Goal: Task Accomplishment & Management: Use online tool/utility

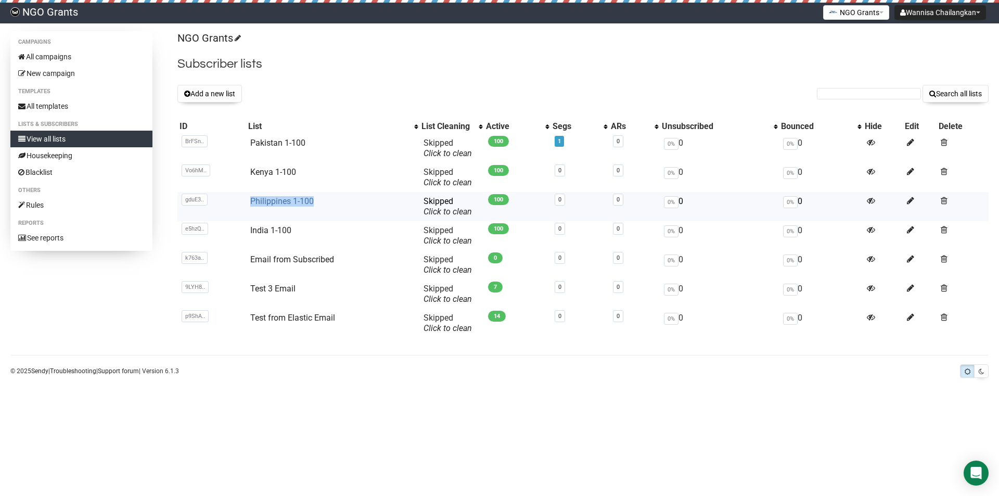
click at [251, 198] on td "Philippines 1-100" at bounding box center [332, 206] width 173 height 29
click at [215, 94] on button "Add a new list" at bounding box center [209, 94] width 65 height 18
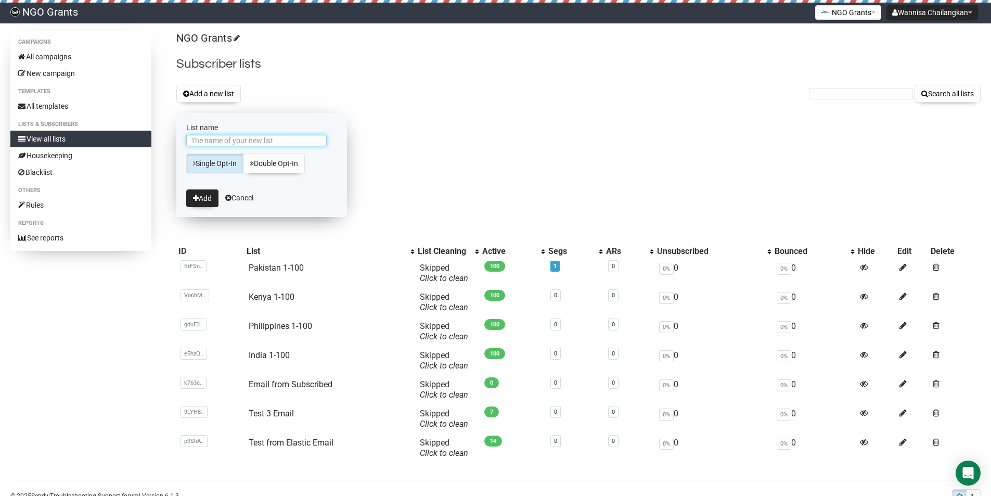
click at [228, 140] on input "List name" at bounding box center [256, 140] width 140 height 11
paste input "Philippines 1-100"
drag, startPoint x: 229, startPoint y: 138, endPoint x: 283, endPoint y: 143, distance: 53.7
click at [283, 143] on input "Philippines 1-100" at bounding box center [256, 140] width 140 height 11
type input "Philippines 101-200"
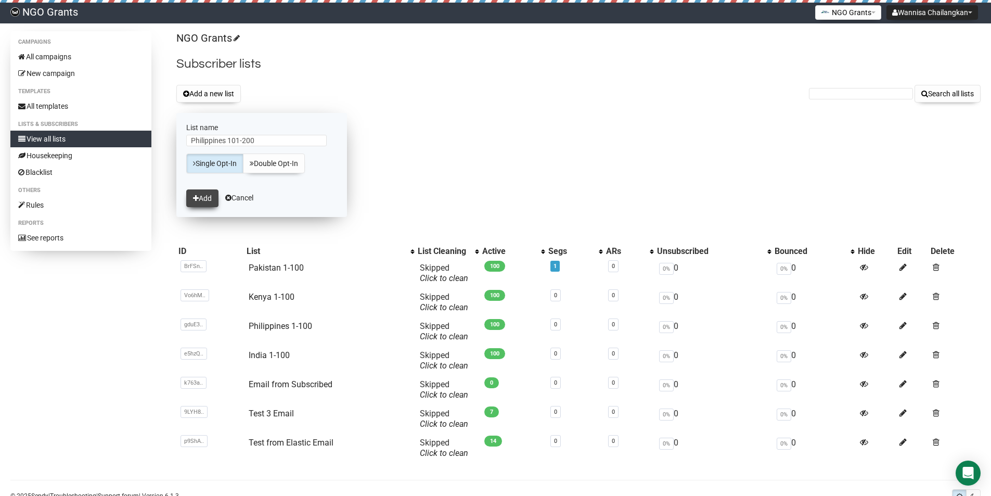
click at [196, 197] on icon "submit" at bounding box center [196, 198] width 6 height 7
